Goal: Check status

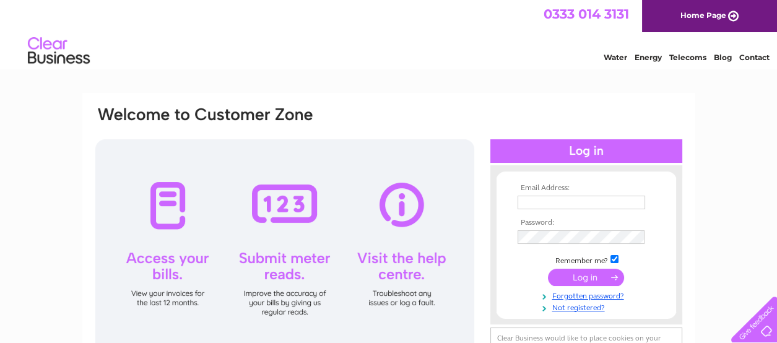
type input "[EMAIL_ADDRESS][DOMAIN_NAME]"
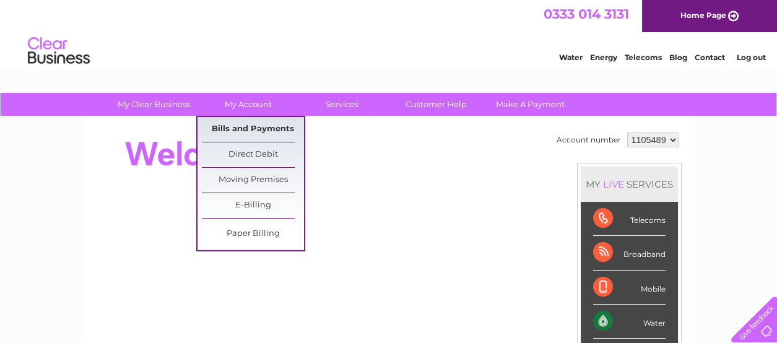
click at [236, 123] on link "Bills and Payments" at bounding box center [253, 129] width 102 height 25
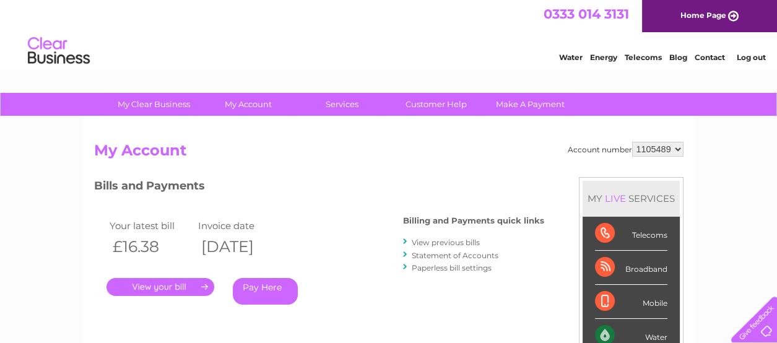
scroll to position [61, 0]
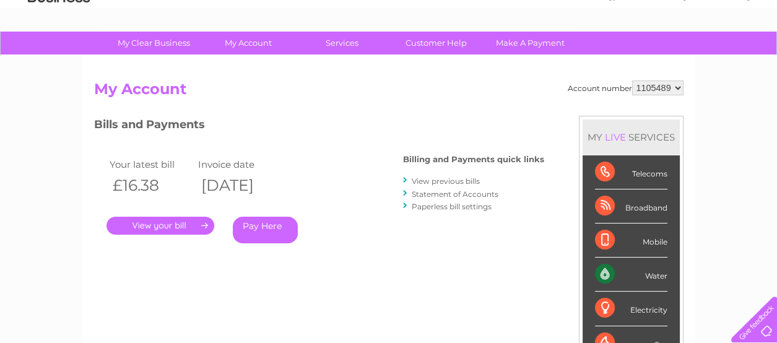
click at [174, 221] on link "." at bounding box center [160, 226] width 108 height 18
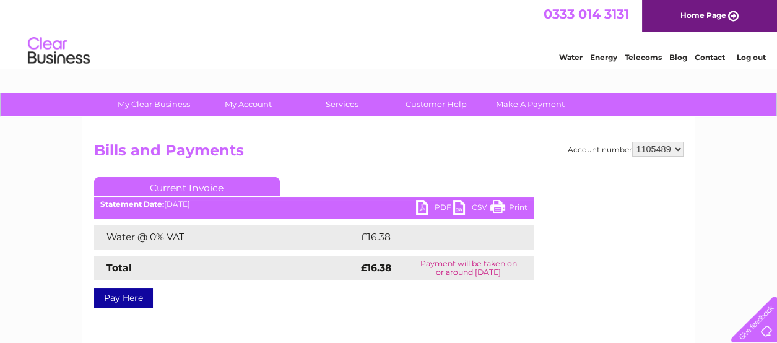
click at [425, 207] on link "PDF" at bounding box center [434, 209] width 37 height 18
